Goal: Contribute content

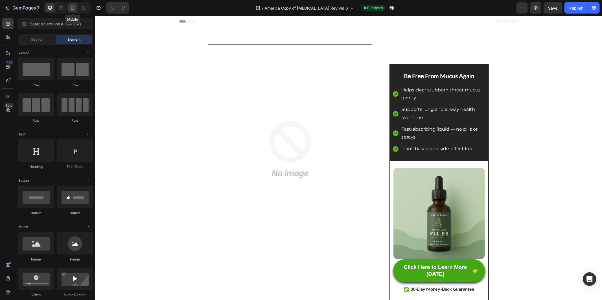
click at [74, 7] on icon at bounding box center [72, 8] width 3 height 4
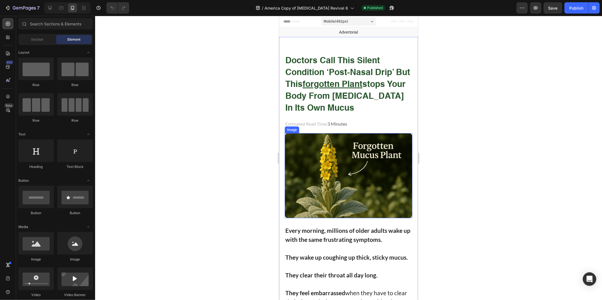
click at [332, 169] on img at bounding box center [349, 175] width 128 height 85
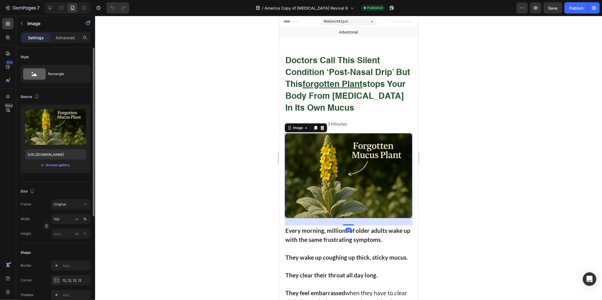
click at [68, 168] on div "or Browse gallery" at bounding box center [55, 165] width 61 height 7
click at [65, 167] on div "Browse gallery" at bounding box center [58, 165] width 24 height 5
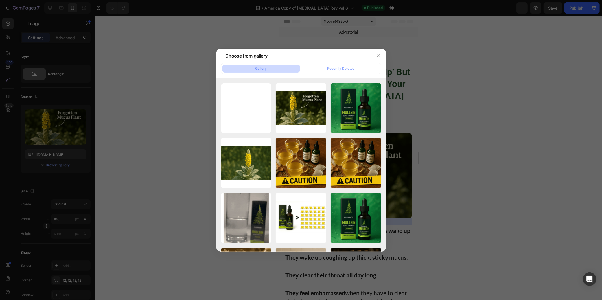
click at [151, 133] on div at bounding box center [301, 150] width 602 height 300
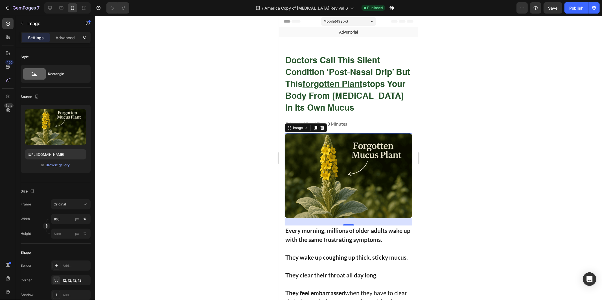
click at [184, 117] on div at bounding box center [348, 158] width 507 height 284
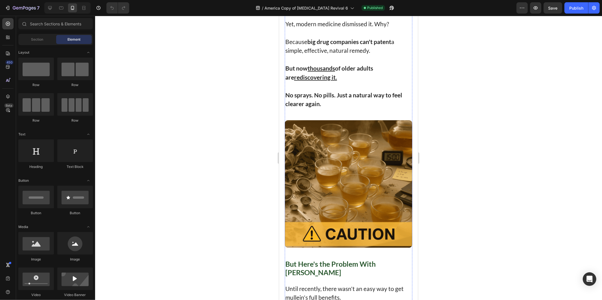
scroll to position [1977, 0]
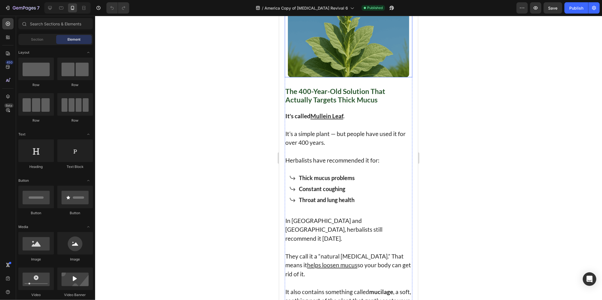
click at [351, 77] on img at bounding box center [348, 16] width 121 height 121
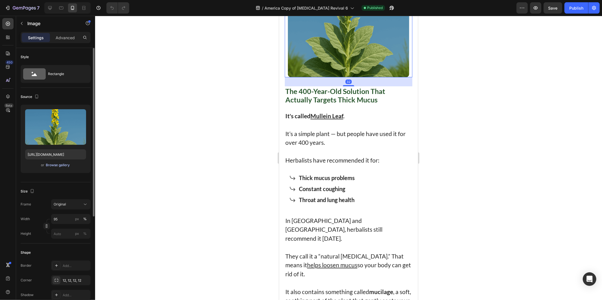
click at [59, 163] on div "Browse gallery" at bounding box center [58, 165] width 24 height 5
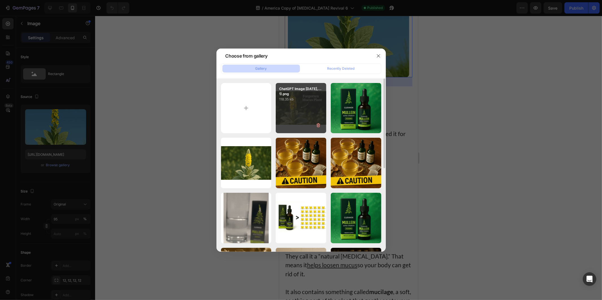
click at [294, 111] on div "ChatGPT Image [DATE],...1).png 118.35 kb" at bounding box center [301, 108] width 51 height 51
type input "[URL][DOMAIN_NAME]"
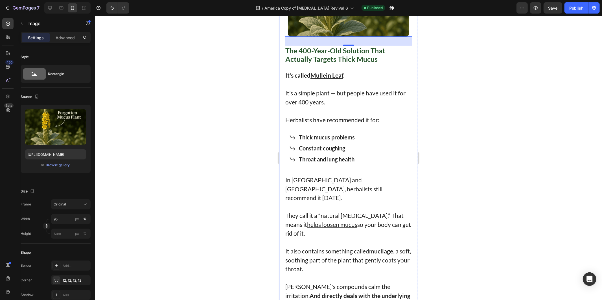
drag, startPoint x: 521, startPoint y: 132, endPoint x: 470, endPoint y: 139, distance: 51.3
click at [521, 132] on div at bounding box center [348, 158] width 507 height 284
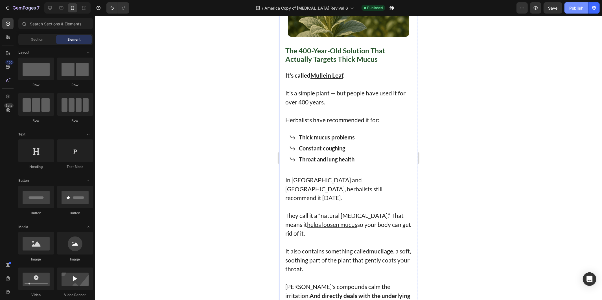
click at [577, 11] on button "Publish" at bounding box center [577, 7] width 24 height 11
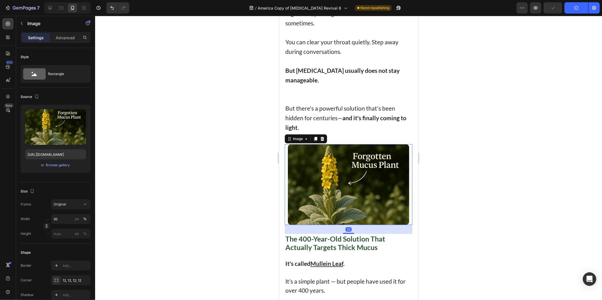
click at [483, 189] on div at bounding box center [348, 158] width 507 height 284
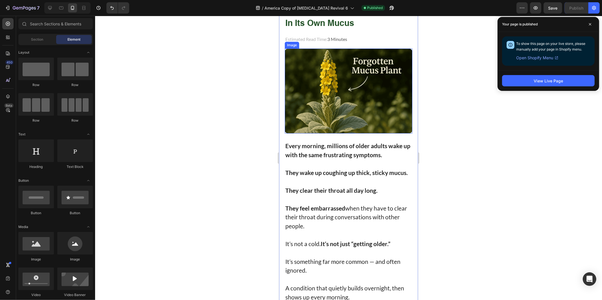
scroll to position [94, 0]
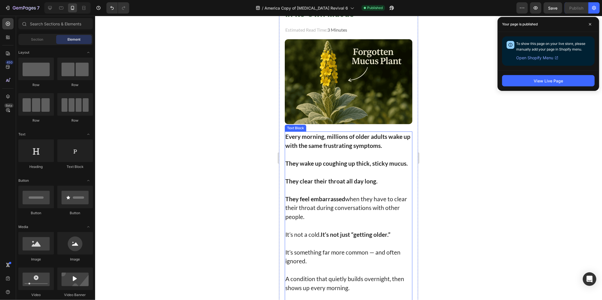
drag, startPoint x: 358, startPoint y: 156, endPoint x: 361, endPoint y: 158, distance: 3.5
click at [358, 160] on strong "They wake up coughing up thick, sticky mucus." at bounding box center [346, 163] width 123 height 7
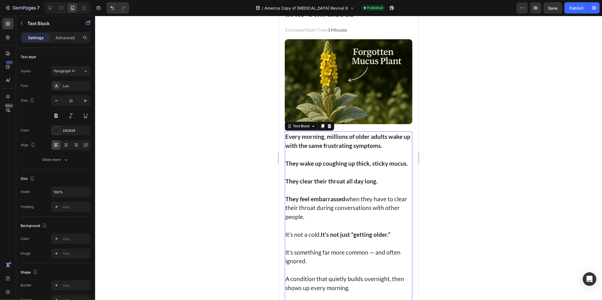
click at [343, 160] on strong "They wake up coughing up thick, sticky mucus." at bounding box center [346, 163] width 123 height 7
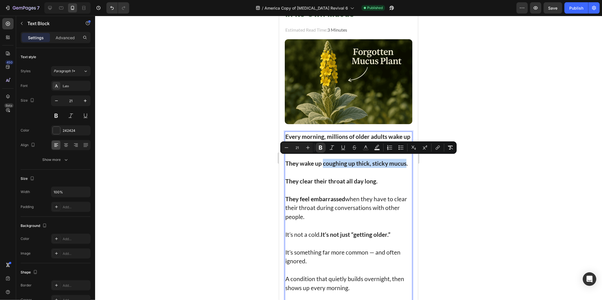
drag, startPoint x: 343, startPoint y: 156, endPoint x: 397, endPoint y: 158, distance: 54.3
click at [397, 160] on strong "They wake up coughing up thick, sticky mucus." at bounding box center [346, 163] width 123 height 7
click at [370, 164] on p "They wake up coughing up thick, sticky mucus." at bounding box center [348, 163] width 127 height 9
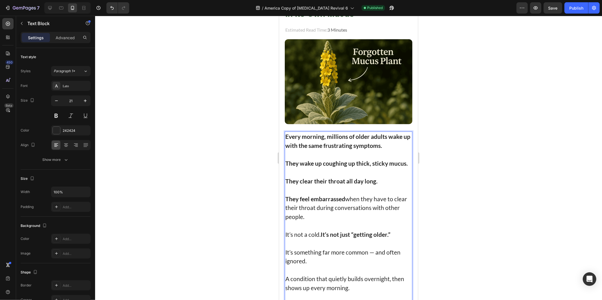
click at [367, 161] on strong "They wake up coughing up thick, sticky mucus." at bounding box center [346, 163] width 123 height 7
drag, startPoint x: 367, startPoint y: 161, endPoint x: 364, endPoint y: 160, distance: 3.8
click at [364, 160] on strong "They wake up coughing up thick, sticky mucus." at bounding box center [346, 163] width 123 height 7
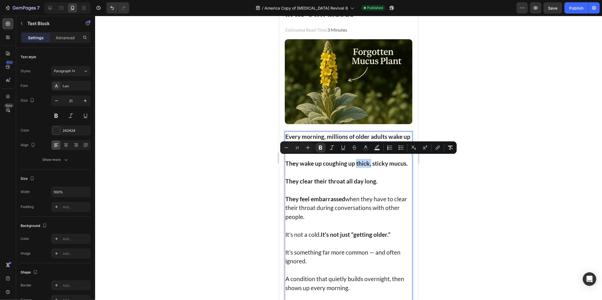
click at [361, 160] on strong "They wake up coughing up thick, sticky mucus." at bounding box center [346, 163] width 123 height 7
drag, startPoint x: 361, startPoint y: 158, endPoint x: 403, endPoint y: 156, distance: 42.2
click at [403, 159] on p "They wake up coughing up thick, sticky mucus." at bounding box center [348, 163] width 127 height 9
click at [324, 163] on strong "They wake up coughing up thick, sticky mucus." at bounding box center [346, 163] width 123 height 7
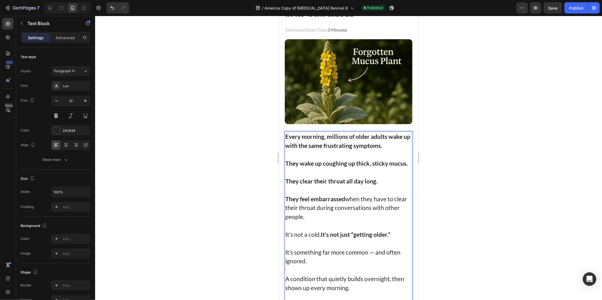
click at [291, 160] on strong "They wake up coughing up thick, sticky mucus." at bounding box center [346, 163] width 123 height 7
drag, startPoint x: 291, startPoint y: 160, endPoint x: 350, endPoint y: 164, distance: 58.6
click at [350, 164] on p "They wake up coughing up thick, sticky mucus." at bounding box center [348, 163] width 127 height 9
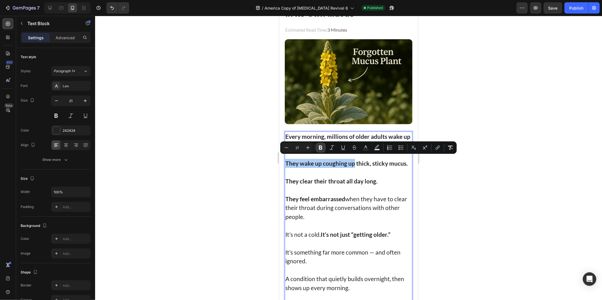
click at [321, 149] on icon "Editor contextual toolbar" at bounding box center [320, 148] width 3 height 4
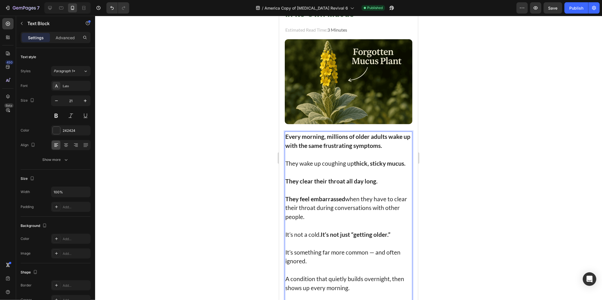
click at [329, 179] on strong "They clear their throat all day long." at bounding box center [331, 180] width 92 height 7
click at [295, 178] on strong "They clear their throat all day long." at bounding box center [331, 180] width 92 height 7
click at [300, 199] on p "They feel embarrassed when they have to clear their throat during conversations…" at bounding box center [348, 207] width 127 height 27
click at [345, 196] on p "They feel embarrassed when they have to clear their throat during conversations…" at bounding box center [348, 207] width 127 height 27
click at [326, 231] on strong "It’s not just “getting older.”" at bounding box center [356, 234] width 70 height 7
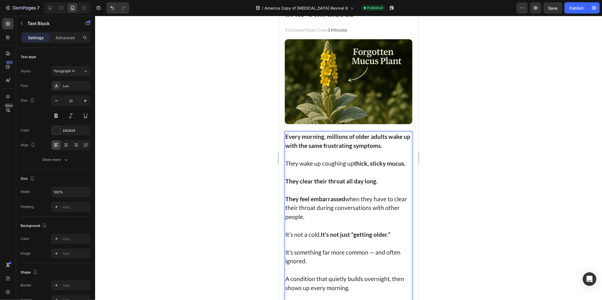
click at [351, 203] on p "They feel embarrassed when they have to clear their throat during conversations…" at bounding box center [348, 207] width 127 height 27
click at [303, 205] on p "They feel embarrassed when they have to clear their throat during conversations…" at bounding box center [348, 207] width 127 height 27
click at [391, 194] on p "They feel embarrassed when they have to clear their throat during conversations…" at bounding box center [348, 207] width 127 height 27
click at [397, 194] on p "They feel embarrassed when they have to clear their throat during conversations…" at bounding box center [348, 207] width 127 height 27
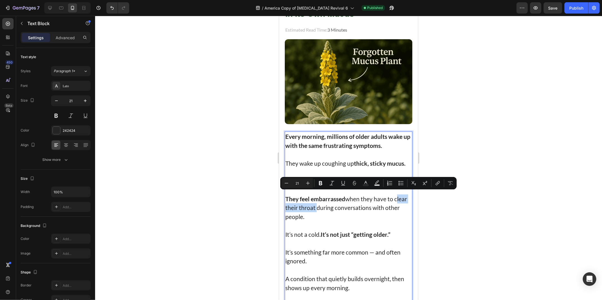
drag, startPoint x: 397, startPoint y: 194, endPoint x: 309, endPoint y: 204, distance: 88.2
click at [309, 204] on p "They feel embarrassed when they have to clear their throat during conversations…" at bounding box center [348, 207] width 127 height 27
click at [317, 185] on button "Bold" at bounding box center [321, 183] width 10 height 10
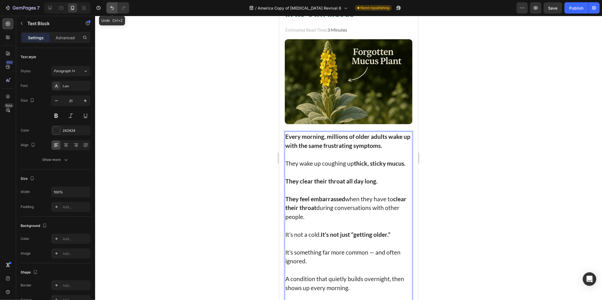
click at [108, 6] on button "Undo/Redo" at bounding box center [111, 7] width 11 height 11
click at [318, 198] on strong "They feel embarrassed" at bounding box center [315, 198] width 60 height 7
click at [299, 203] on strong "clear their throat" at bounding box center [345, 203] width 121 height 16
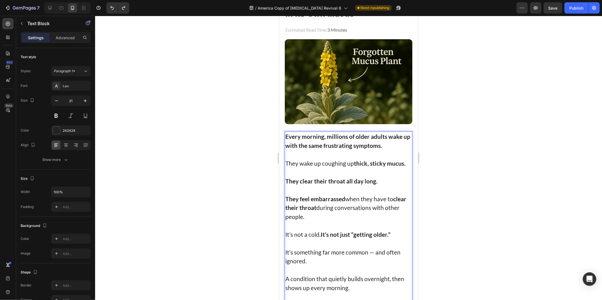
click at [292, 202] on strong "clear their throat" at bounding box center [345, 203] width 121 height 16
drag, startPoint x: 292, startPoint y: 202, endPoint x: 321, endPoint y: 201, distance: 29.4
click at [321, 201] on strong "clear their throat" at bounding box center [345, 203] width 121 height 16
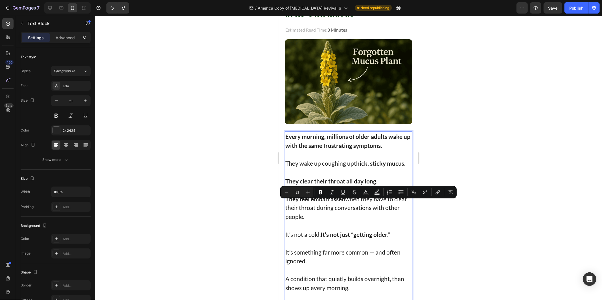
click at [256, 203] on div at bounding box center [348, 158] width 507 height 284
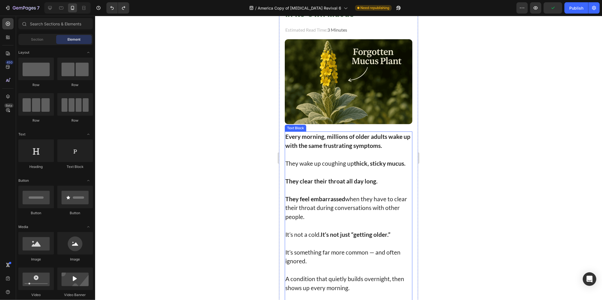
scroll to position [188, 0]
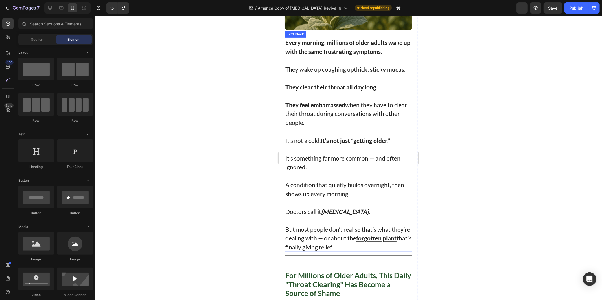
click at [336, 209] on strong "[MEDICAL_DATA]" at bounding box center [344, 211] width 47 height 7
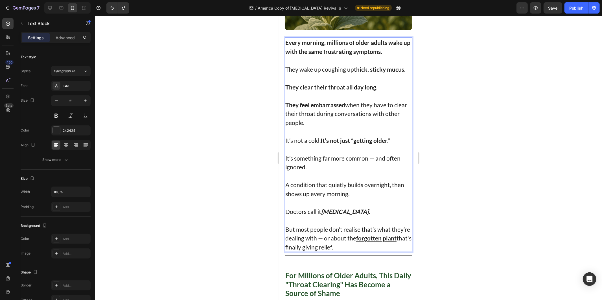
drag, startPoint x: 330, startPoint y: 208, endPoint x: 356, endPoint y: 210, distance: 25.8
click at [356, 210] on strong "[MEDICAL_DATA]" at bounding box center [344, 211] width 47 height 7
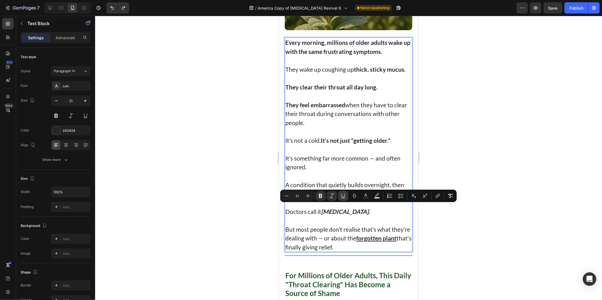
click at [341, 197] on icon "Editor contextual toolbar" at bounding box center [344, 196] width 6 height 6
click at [181, 186] on div at bounding box center [348, 158] width 507 height 284
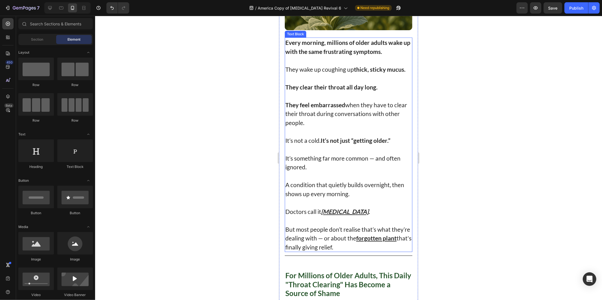
click at [332, 208] on u "[MEDICAL_DATA]" at bounding box center [344, 211] width 47 height 7
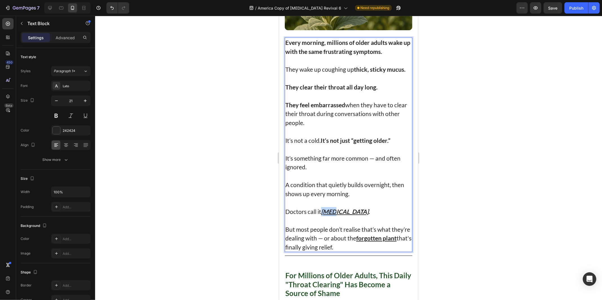
click at [326, 210] on u "[MEDICAL_DATA]" at bounding box center [344, 211] width 47 height 7
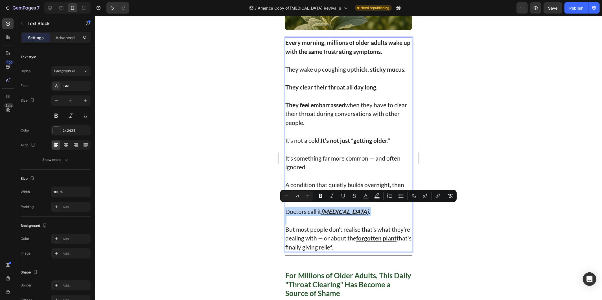
drag, startPoint x: 326, startPoint y: 210, endPoint x: 360, endPoint y: 210, distance: 34.2
click at [360, 210] on u "[MEDICAL_DATA]" at bounding box center [344, 211] width 47 height 7
click at [346, 208] on u "[MEDICAL_DATA]" at bounding box center [344, 211] width 47 height 7
drag, startPoint x: 330, startPoint y: 209, endPoint x: 330, endPoint y: 218, distance: 8.8
click at [330, 209] on u "[MEDICAL_DATA]" at bounding box center [344, 211] width 47 height 7
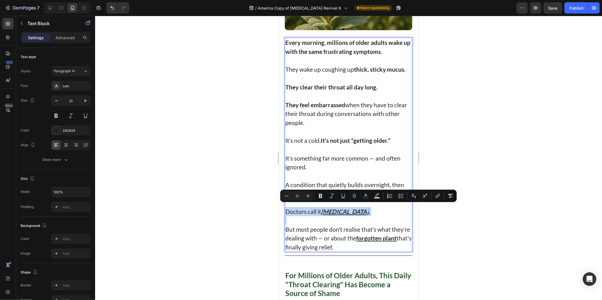
click at [330, 219] on p "But most people don’t realise that’s what they’re dealing with — or about the f…" at bounding box center [348, 234] width 127 height 36
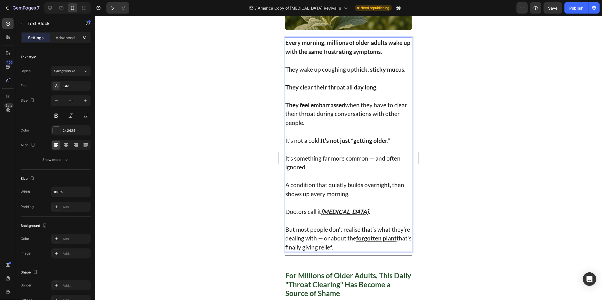
click at [328, 208] on u "[MEDICAL_DATA]" at bounding box center [344, 211] width 47 height 7
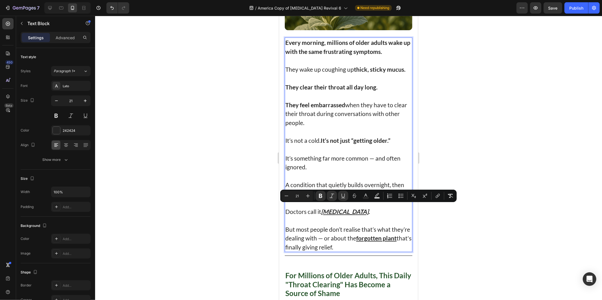
drag, startPoint x: 328, startPoint y: 208, endPoint x: 631, endPoint y: 216, distance: 302.6
click at [358, 208] on u "[MEDICAL_DATA]" at bounding box center [344, 211] width 47 height 7
click at [343, 195] on icon "Editor contextual toolbar" at bounding box center [344, 196] width 6 height 6
click at [229, 172] on div at bounding box center [348, 158] width 507 height 284
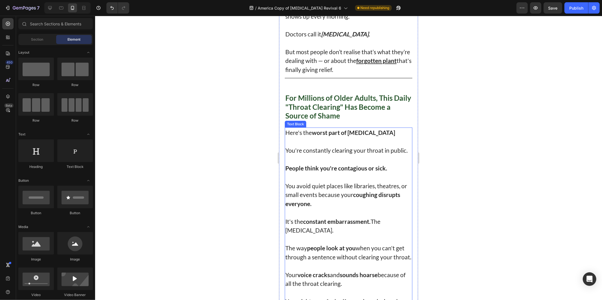
scroll to position [0, 0]
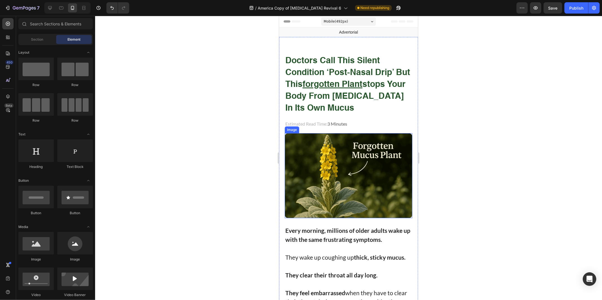
click at [327, 162] on img at bounding box center [349, 175] width 128 height 85
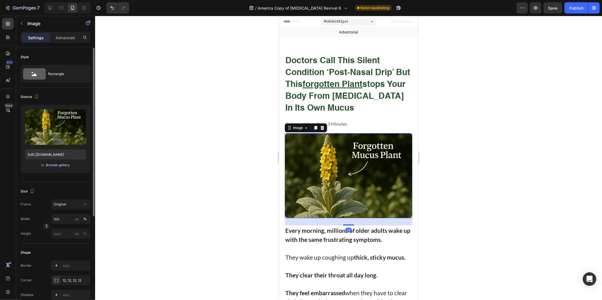
click at [64, 165] on div "Browse gallery" at bounding box center [58, 165] width 24 height 5
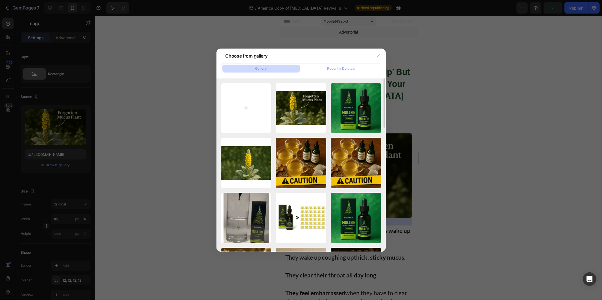
click at [242, 119] on input "file" at bounding box center [246, 108] width 51 height 51
click at [420, 40] on div at bounding box center [301, 150] width 602 height 300
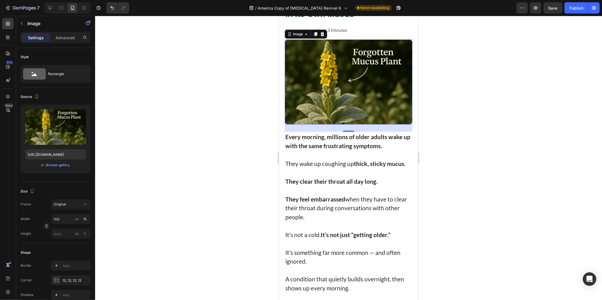
scroll to position [188, 0]
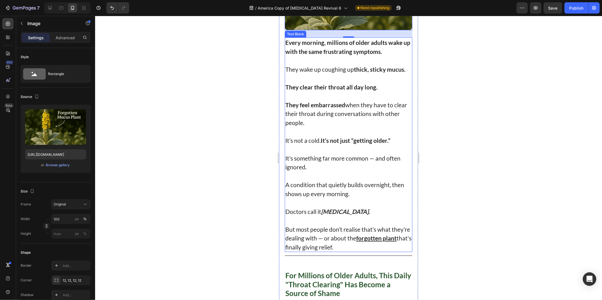
click at [308, 87] on p "They clear their throat all day long." at bounding box center [348, 86] width 127 height 9
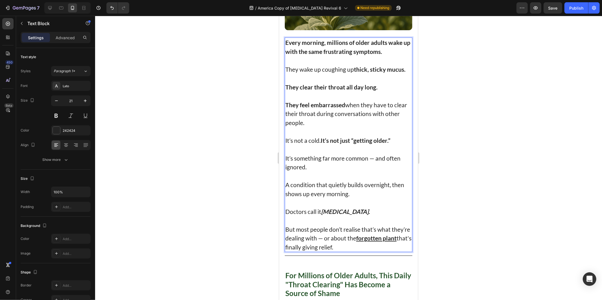
click at [356, 73] on p "Rich Text Editor. Editing area: main" at bounding box center [348, 77] width 127 height 9
drag, startPoint x: 334, startPoint y: 84, endPoint x: 328, endPoint y: 86, distance: 5.8
click at [331, 85] on strong "They clear their throat all day long." at bounding box center [331, 86] width 92 height 7
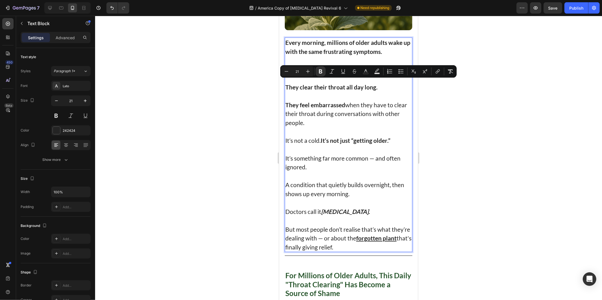
click at [323, 92] on p "Rich Text Editor. Editing area: main" at bounding box center [348, 95] width 127 height 9
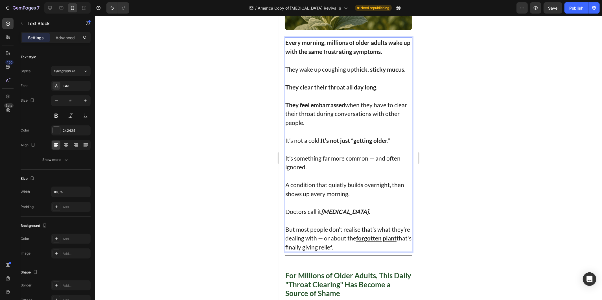
click at [337, 113] on p "They feel embarrassed when they have to clear their throat during conversations…" at bounding box center [348, 113] width 127 height 27
click at [332, 123] on div "Every morning, millions of older adults wake up with the same frustrating sympt…" at bounding box center [349, 144] width 128 height 215
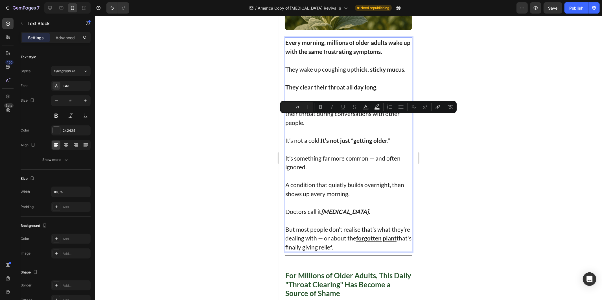
click at [371, 128] on p "It’s not a cold. It’s not just “getting older.”" at bounding box center [348, 136] width 127 height 18
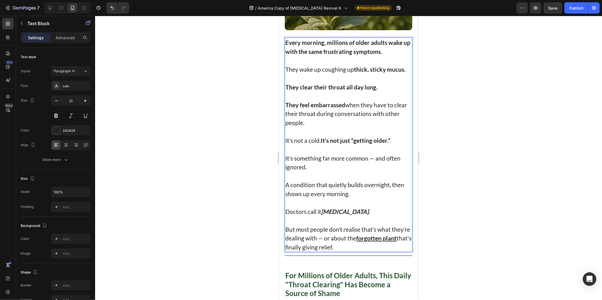
click at [383, 145] on p "It’s something far more common — and often ignored." at bounding box center [348, 158] width 127 height 27
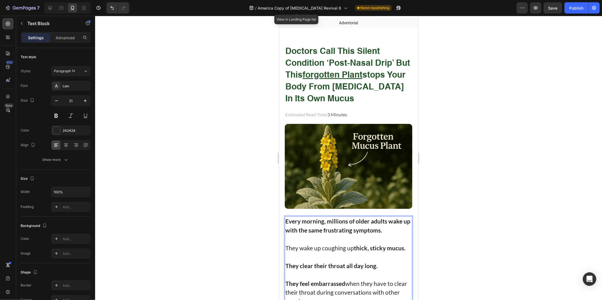
scroll to position [0, 0]
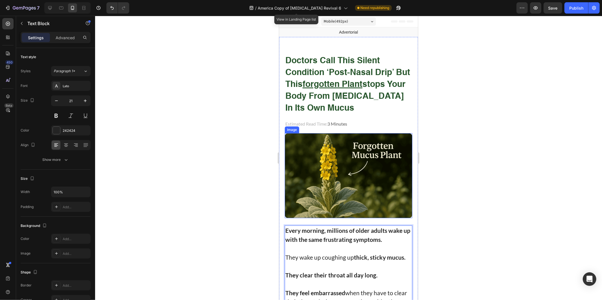
click at [468, 153] on div at bounding box center [348, 158] width 507 height 284
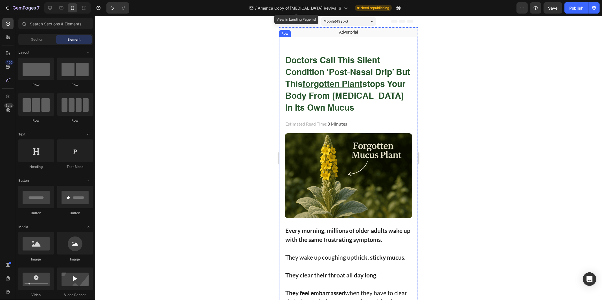
drag, startPoint x: 449, startPoint y: 111, endPoint x: 467, endPoint y: 91, distance: 27.0
click at [449, 111] on div at bounding box center [348, 158] width 507 height 284
click at [572, 8] on div "Publish" at bounding box center [577, 8] width 14 height 6
click at [307, 5] on span "America Copy of [MEDICAL_DATA] Revival 6" at bounding box center [300, 8] width 84 height 6
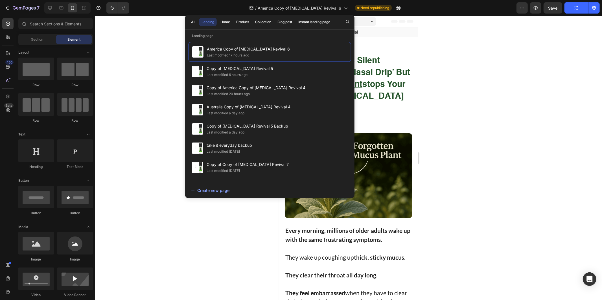
click at [460, 102] on div at bounding box center [348, 158] width 507 height 284
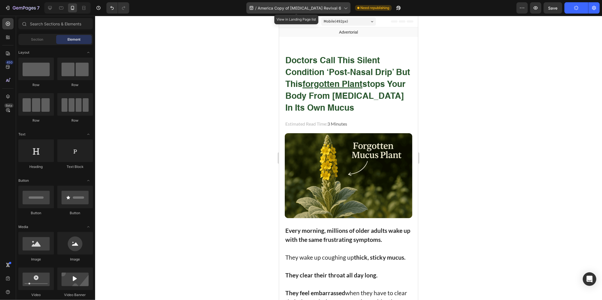
click at [323, 6] on span "America Copy of [MEDICAL_DATA] Revival 6" at bounding box center [300, 8] width 84 height 6
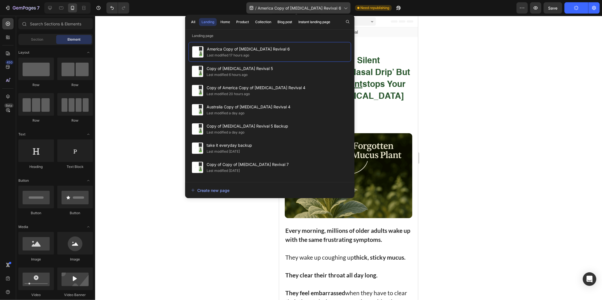
click at [323, 8] on span "America Copy of [MEDICAL_DATA] Revival 6" at bounding box center [300, 8] width 84 height 6
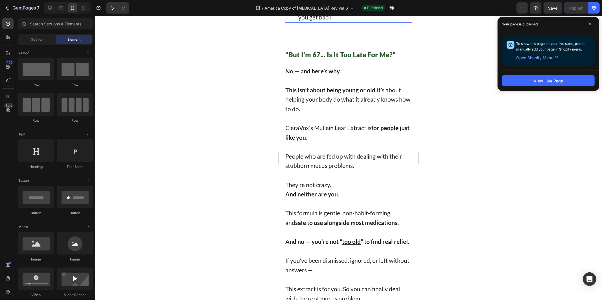
scroll to position [3578, 0]
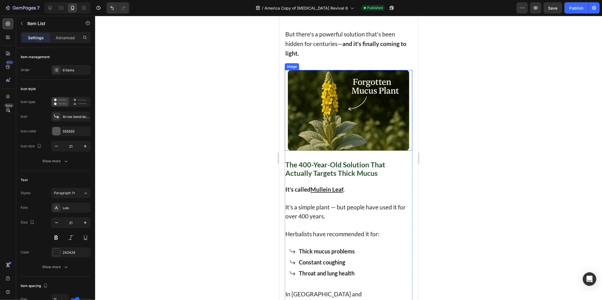
scroll to position [1883, 0]
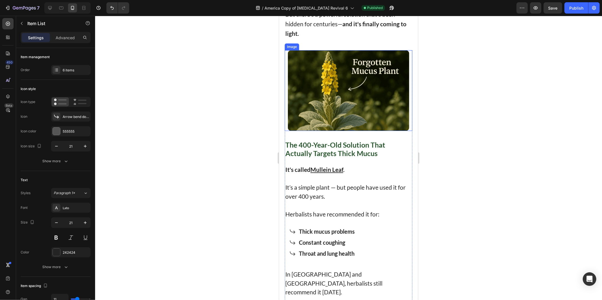
click at [359, 131] on img at bounding box center [348, 90] width 121 height 81
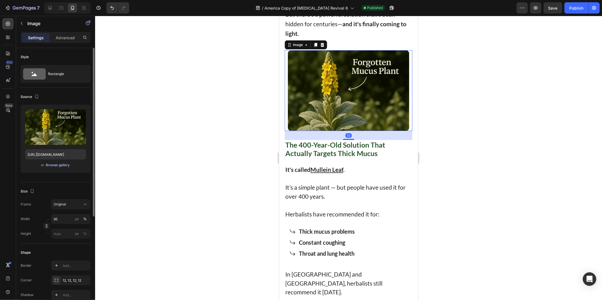
click at [53, 166] on div "Browse gallery" at bounding box center [58, 165] width 24 height 5
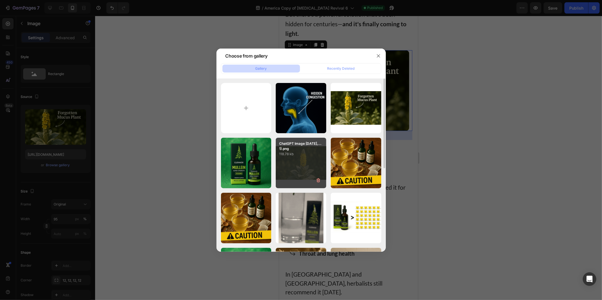
click at [301, 157] on div "ChatGPT Image [DATE],...1).png 118.78 kb" at bounding box center [301, 163] width 51 height 51
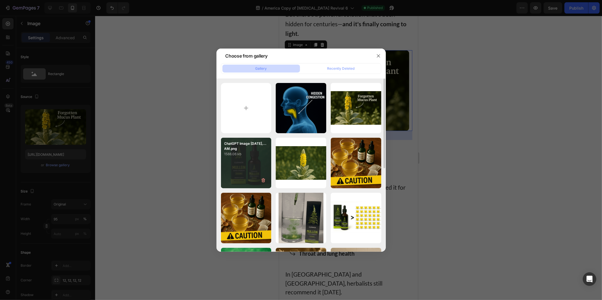
type input "[URL][DOMAIN_NAME]"
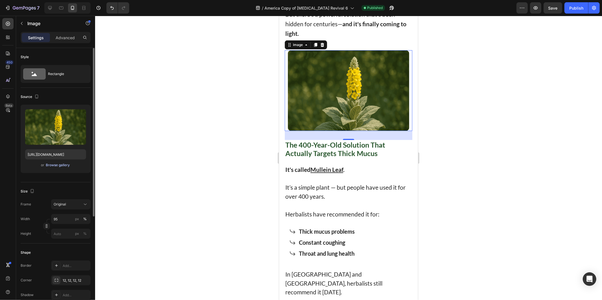
click at [60, 167] on div "Browse gallery" at bounding box center [58, 165] width 24 height 5
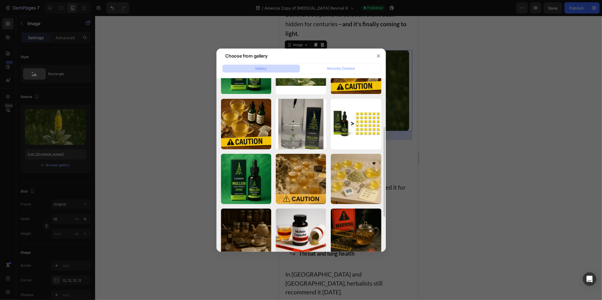
scroll to position [161, 0]
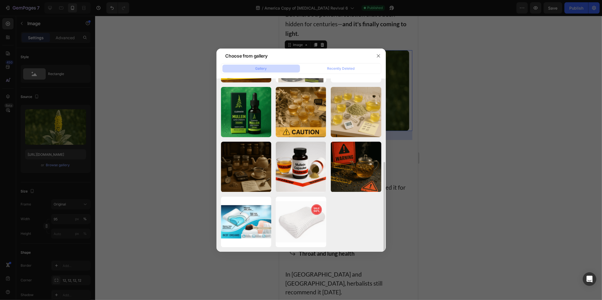
click at [157, 170] on div at bounding box center [301, 150] width 602 height 300
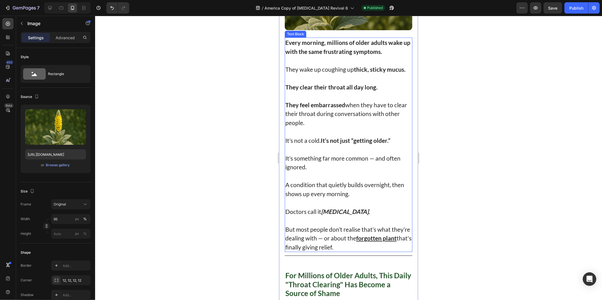
scroll to position [0, 0]
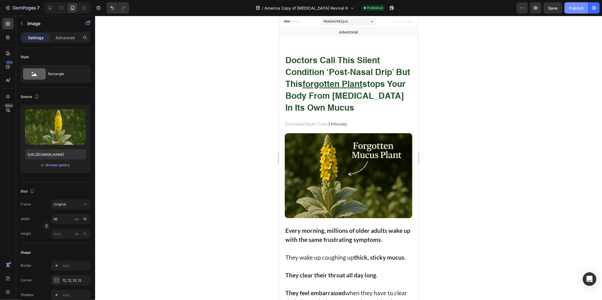
click at [576, 12] on button "Publish" at bounding box center [577, 7] width 24 height 11
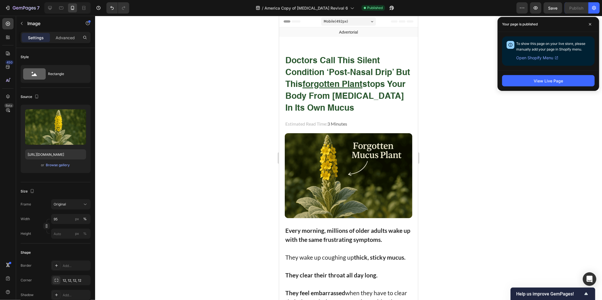
click at [471, 135] on div at bounding box center [348, 158] width 507 height 284
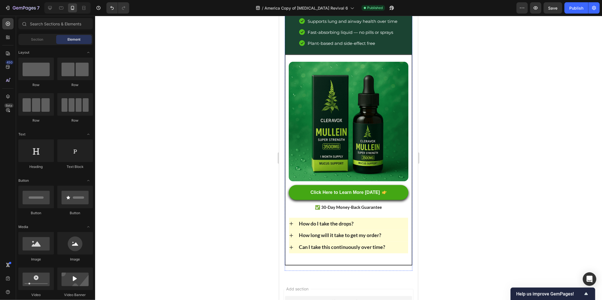
scroll to position [4651, 0]
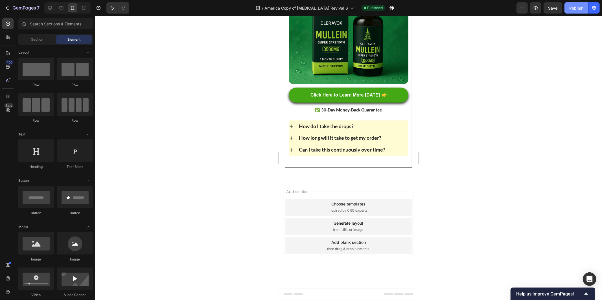
click at [573, 4] on button "Publish" at bounding box center [577, 7] width 24 height 11
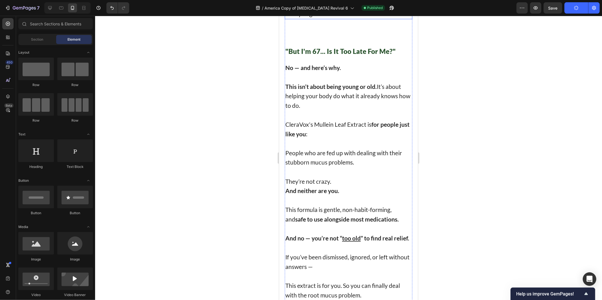
scroll to position [3521, 0]
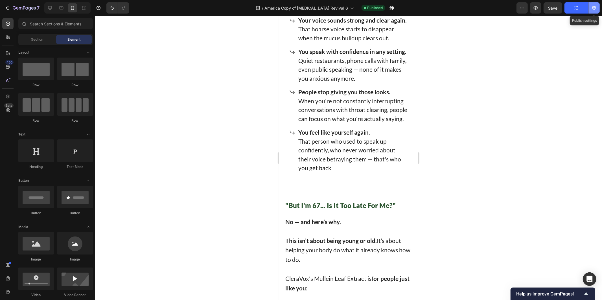
click at [589, 8] on button "button" at bounding box center [594, 7] width 11 height 11
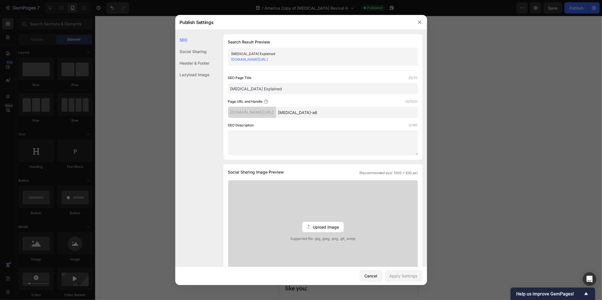
click at [488, 132] on div at bounding box center [301, 150] width 602 height 300
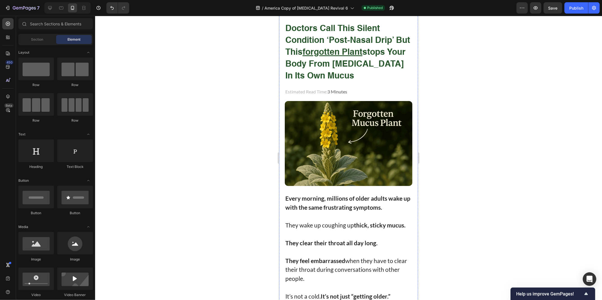
scroll to position [0, 0]
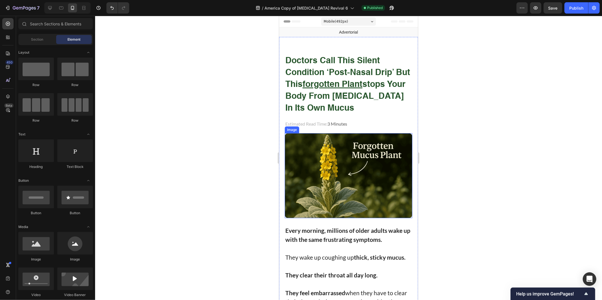
click at [337, 165] on img at bounding box center [349, 175] width 128 height 85
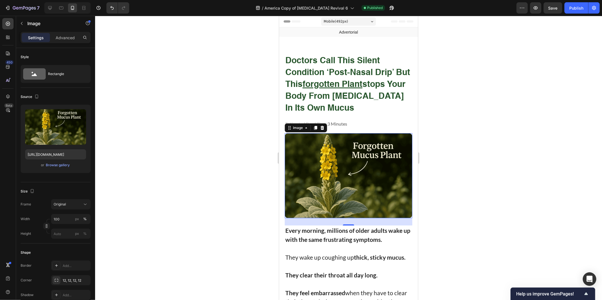
click at [482, 84] on div at bounding box center [348, 158] width 507 height 284
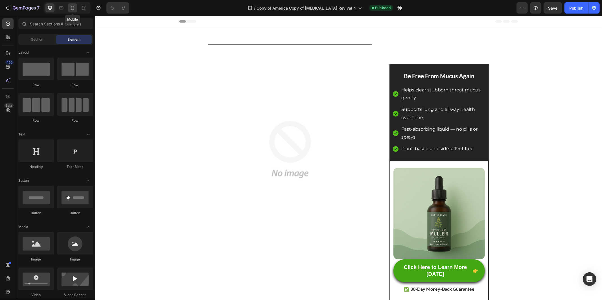
click at [75, 8] on icon at bounding box center [73, 8] width 6 height 6
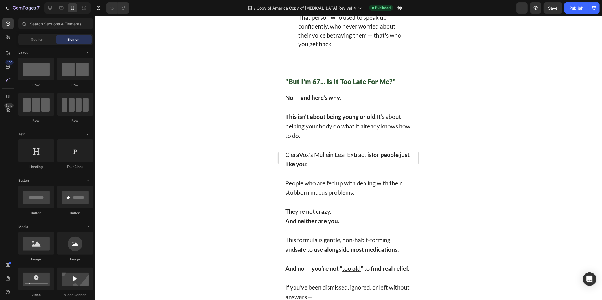
scroll to position [3672, 0]
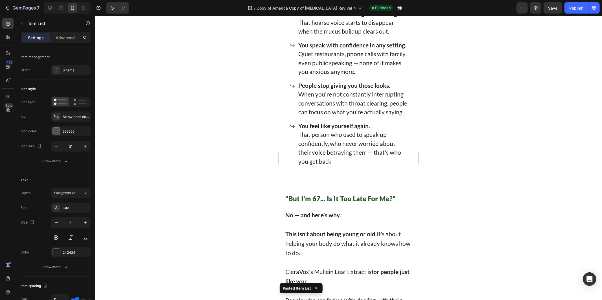
scroll to position [3860, 0]
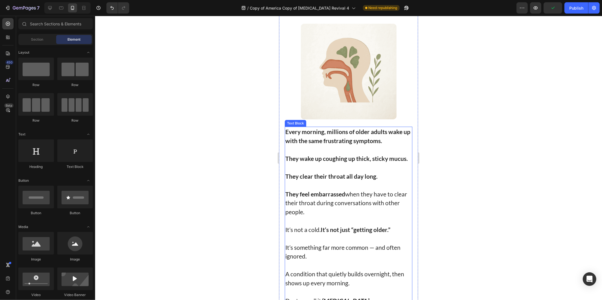
scroll to position [0, 0]
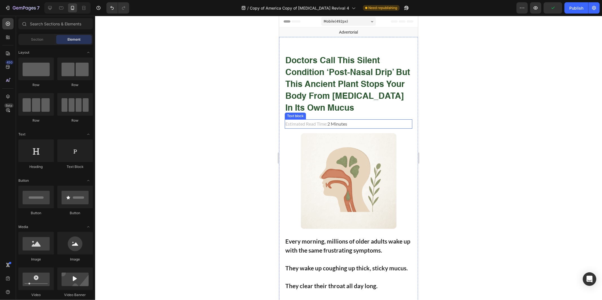
click at [353, 152] on img at bounding box center [349, 181] width 96 height 96
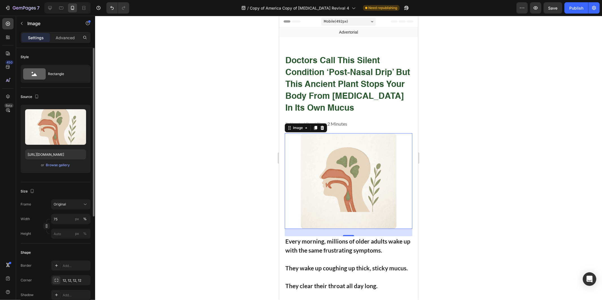
click at [68, 169] on div "Upload Image https://cdn.shopify.com/s/files/1/0951/4061/0386/files/gempages_55…" at bounding box center [56, 139] width 70 height 68
click at [69, 166] on div "Browse gallery" at bounding box center [58, 165] width 24 height 5
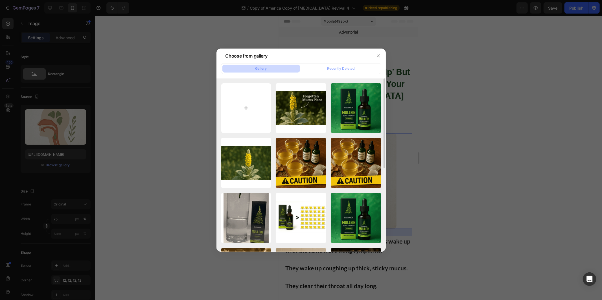
click at [258, 122] on input "file" at bounding box center [246, 108] width 51 height 51
type input "C:\fakepath\ChatGPT Image Sep 26, 2025, 03_14_28 PM (1) (1).png"
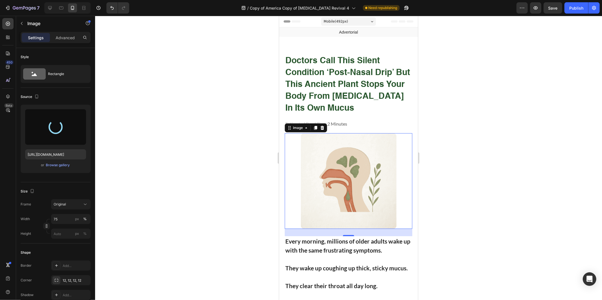
type input "https://cdn.shopify.com/s/files/1/0951/4061/0386/files/gempages_557884491490657…"
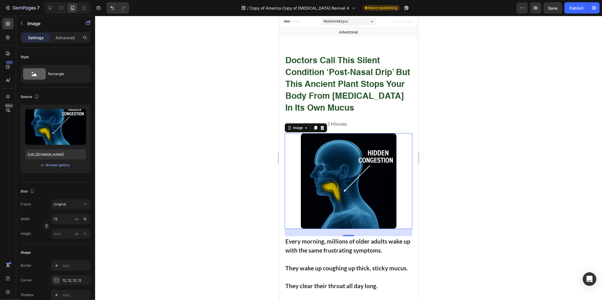
click at [225, 188] on div at bounding box center [348, 158] width 507 height 284
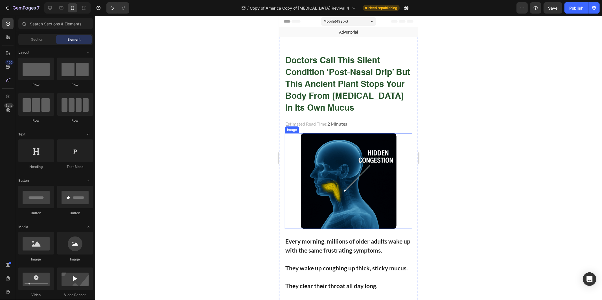
click at [133, 173] on div at bounding box center [348, 158] width 507 height 284
click at [321, 171] on img at bounding box center [349, 181] width 96 height 96
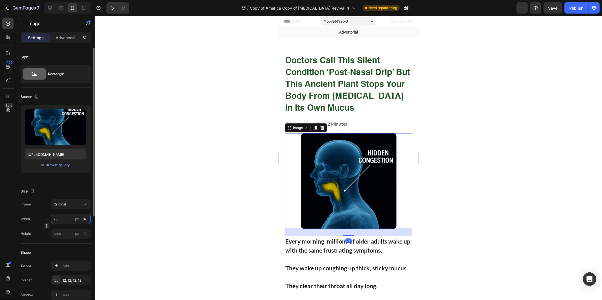
click at [65, 219] on input "75" at bounding box center [71, 219] width 40 height 10
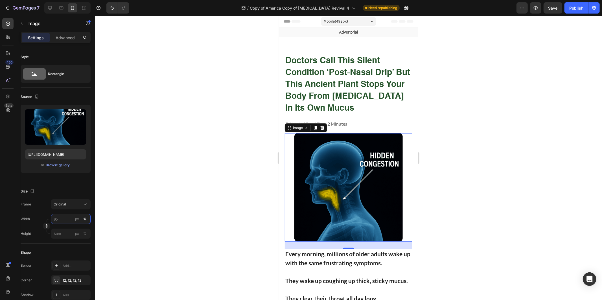
type input "85"
click at [176, 214] on div at bounding box center [348, 158] width 507 height 284
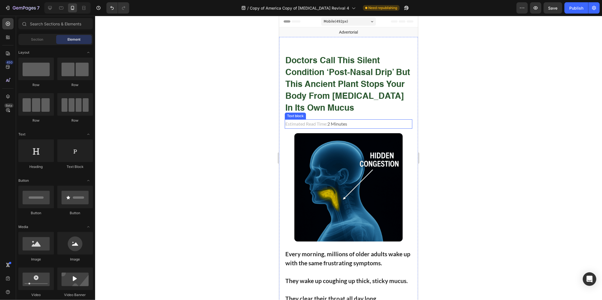
click at [328, 126] on p "Estimated Read Time: 2 Minutes" at bounding box center [348, 124] width 127 height 8
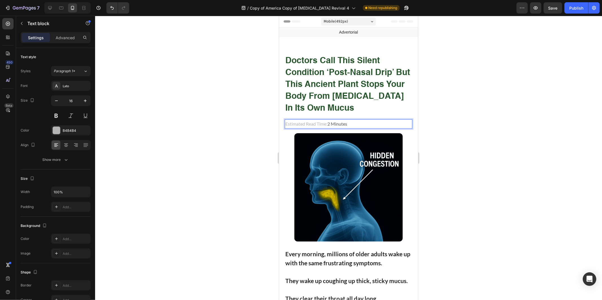
click at [332, 125] on span "2 Minutes" at bounding box center [337, 123] width 20 height 5
click at [488, 55] on div at bounding box center [348, 158] width 507 height 284
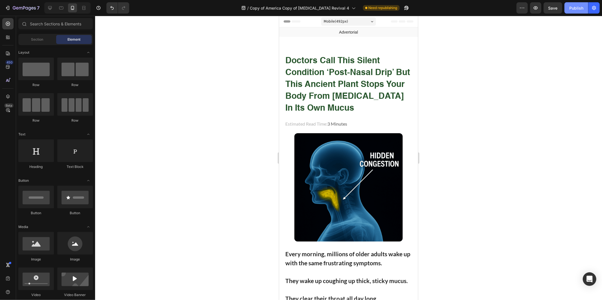
click at [572, 8] on div "Publish" at bounding box center [577, 8] width 14 height 6
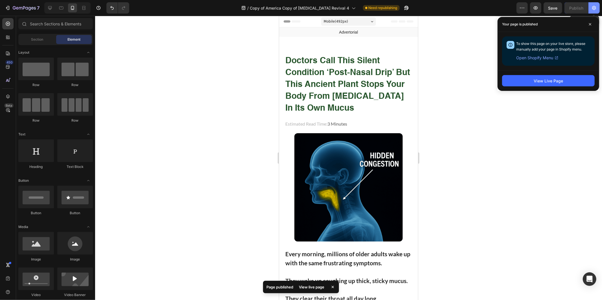
click at [598, 6] on button "button" at bounding box center [594, 7] width 11 height 11
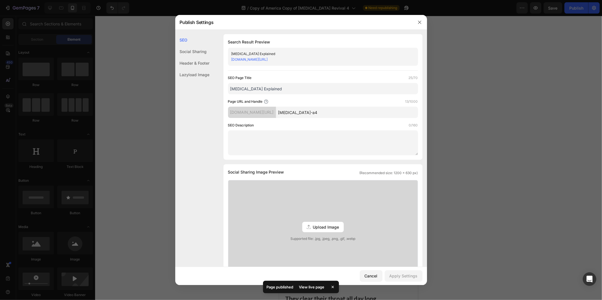
click at [506, 141] on div at bounding box center [301, 150] width 602 height 300
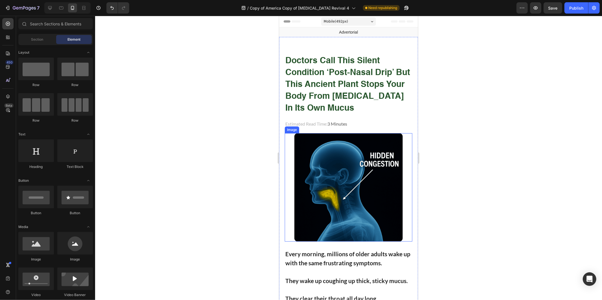
click at [346, 166] on img at bounding box center [348, 187] width 108 height 108
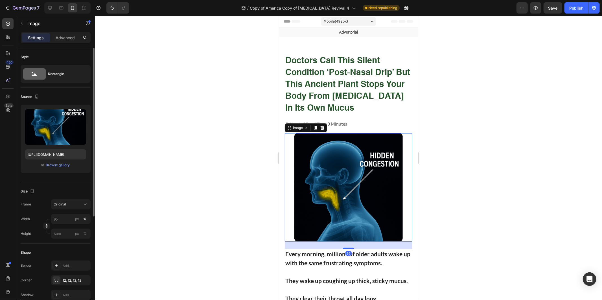
click at [58, 168] on div "or Browse gallery" at bounding box center [55, 165] width 61 height 7
click at [58, 167] on div "Browse gallery" at bounding box center [58, 165] width 24 height 5
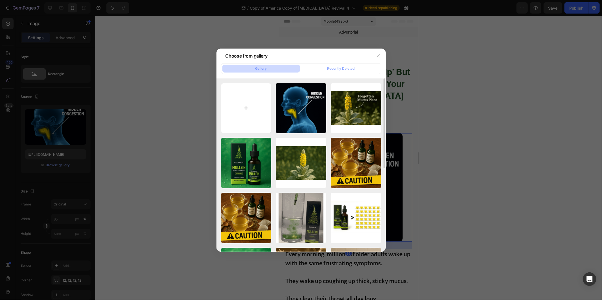
click at [259, 103] on input "file" at bounding box center [246, 108] width 51 height 51
type input "C:\fakepath\ChatGPT Image Sep 26, 2025, 03_20_30 PM (1) (1) (1).png"
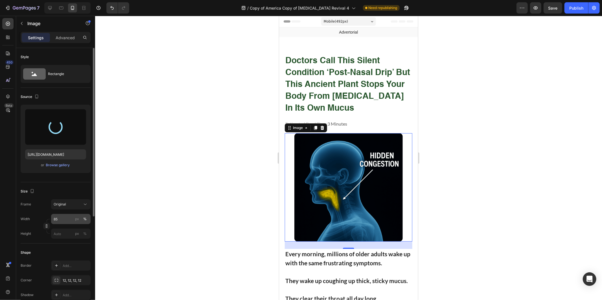
type input "https://cdn.shopify.com/s/files/1/0951/4061/0386/files/gempages_557884491490657…"
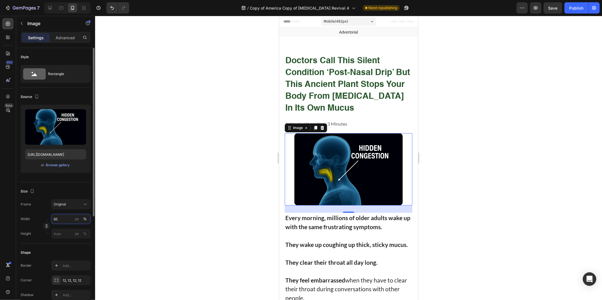
click at [63, 218] on input "85" at bounding box center [71, 219] width 40 height 10
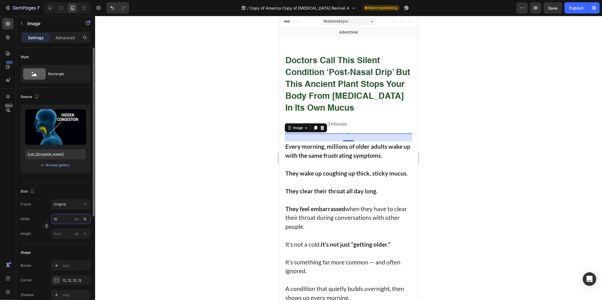
type input "100"
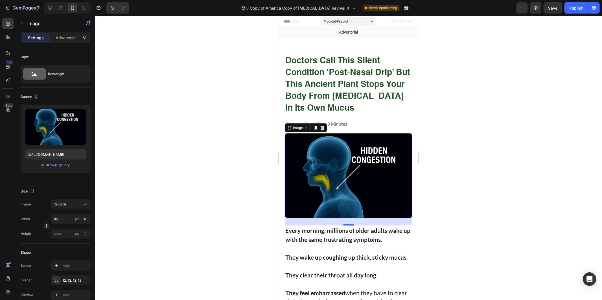
click at [179, 171] on div at bounding box center [348, 158] width 507 height 284
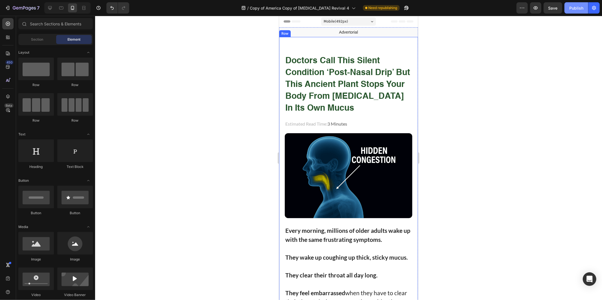
click at [576, 8] on div "Publish" at bounding box center [577, 8] width 14 height 6
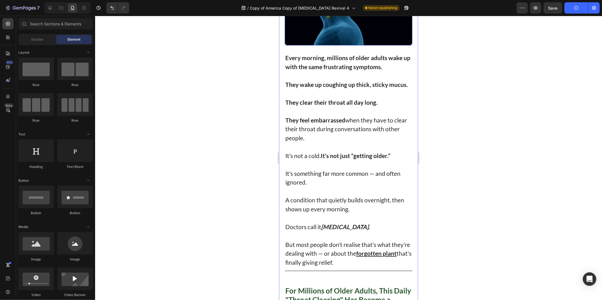
scroll to position [188, 0]
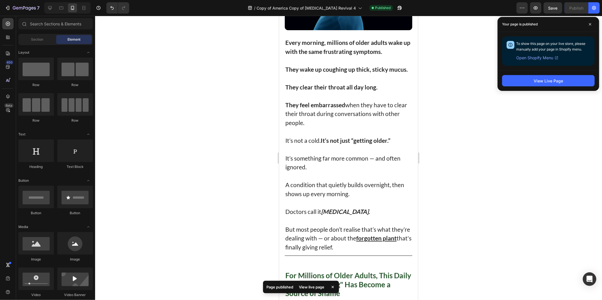
click at [450, 180] on div at bounding box center [348, 158] width 507 height 284
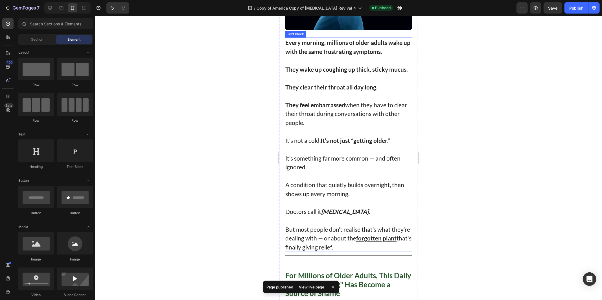
click at [340, 184] on p "A condition that quietly builds overnight, then shows up every morning." at bounding box center [348, 184] width 127 height 27
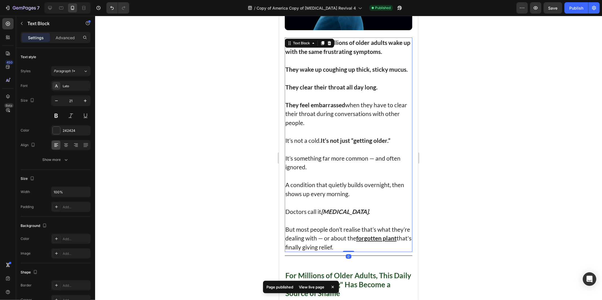
click at [340, 181] on p "A condition that quietly builds overnight, then shows up every morning." at bounding box center [348, 184] width 127 height 27
drag, startPoint x: 509, startPoint y: 98, endPoint x: 525, endPoint y: 85, distance: 20.3
click at [510, 98] on div at bounding box center [348, 158] width 507 height 284
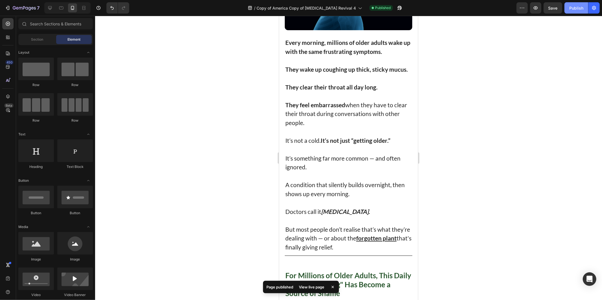
click at [574, 7] on div "Publish" at bounding box center [577, 8] width 14 height 6
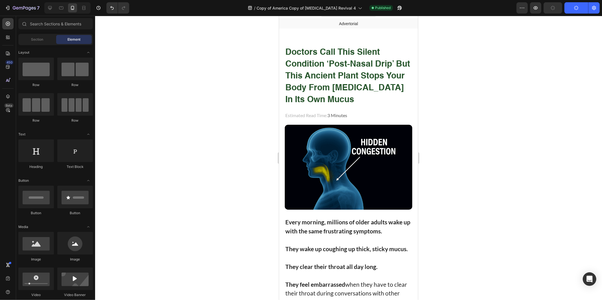
scroll to position [0, 0]
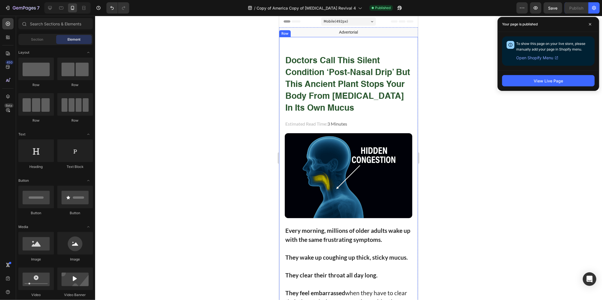
click at [358, 166] on img at bounding box center [349, 175] width 128 height 85
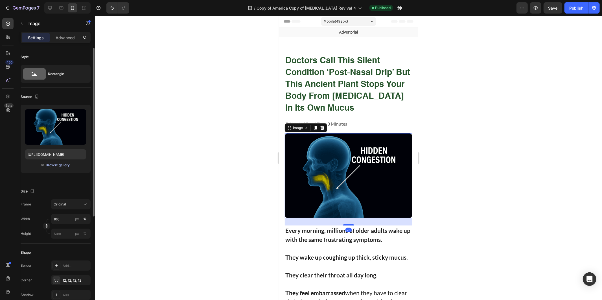
click at [60, 164] on div "Browse gallery" at bounding box center [58, 165] width 24 height 5
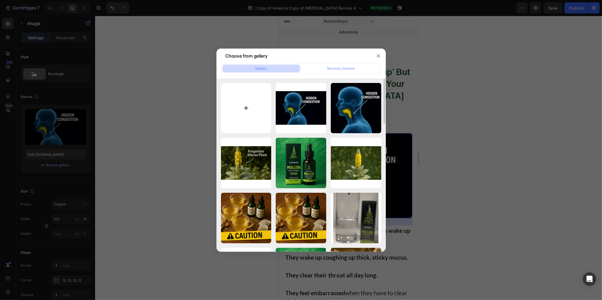
click at [262, 100] on input "file" at bounding box center [246, 108] width 51 height 51
type input "C:\fakepath\Possed static 2.png"
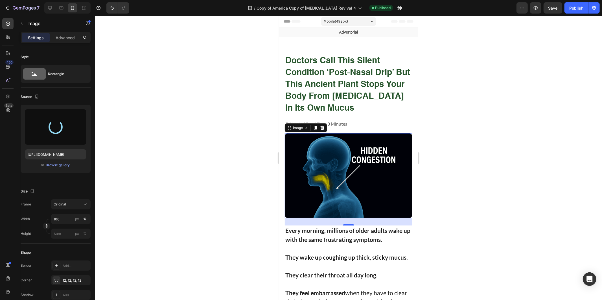
type input "https://cdn.shopify.com/s/files/1/0951/4061/0386/files/gempages_557884491490657…"
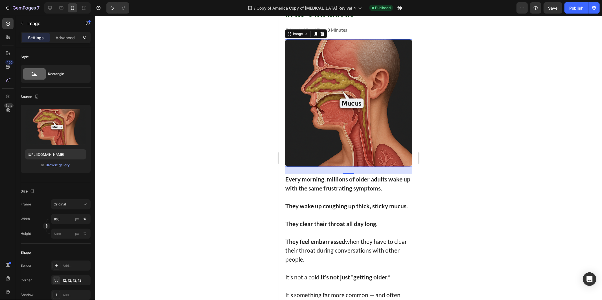
click at [482, 153] on div at bounding box center [348, 158] width 507 height 284
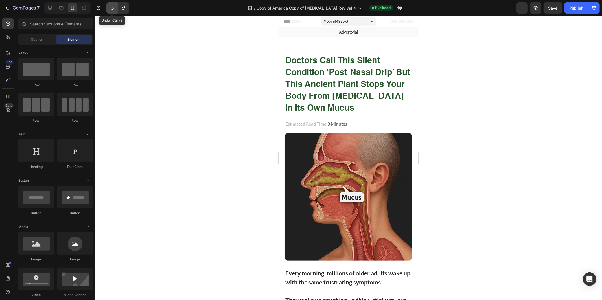
click at [114, 7] on icon "Undo/Redo" at bounding box center [112, 8] width 6 height 6
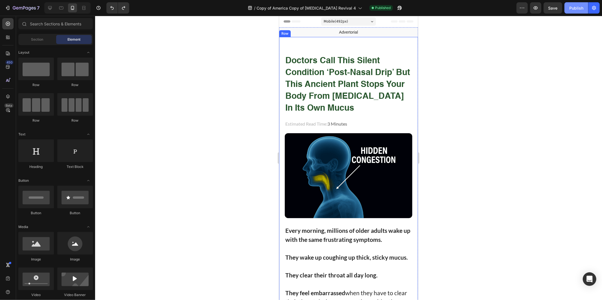
drag, startPoint x: 564, startPoint y: 8, endPoint x: 569, endPoint y: 6, distance: 4.5
click at [565, 8] on div "Preview Save Publish" at bounding box center [558, 7] width 83 height 11
click at [569, 6] on button "Publish" at bounding box center [577, 7] width 24 height 11
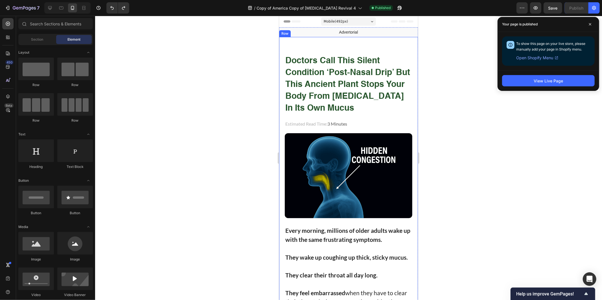
click at [483, 130] on div at bounding box center [348, 158] width 507 height 284
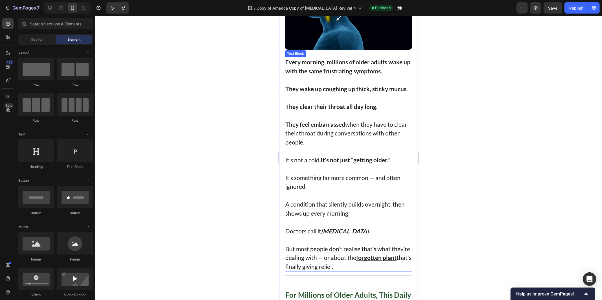
scroll to position [188, 0]
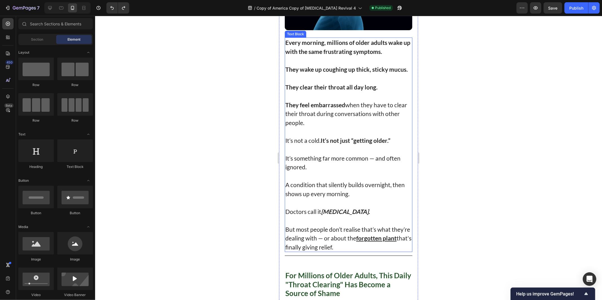
click at [337, 117] on p "They feel embarrassed when they have to clear their throat during conversations…" at bounding box center [348, 113] width 127 height 27
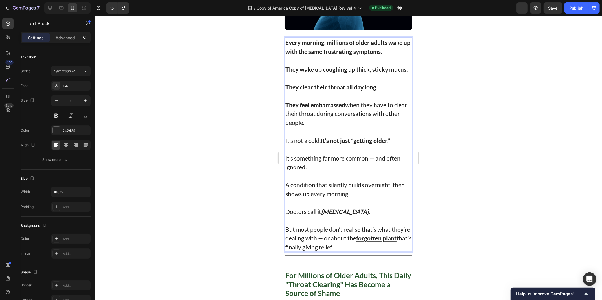
click at [333, 159] on p "It’s something far more common — and often ignored." at bounding box center [348, 158] width 127 height 27
